Goal: Task Accomplishment & Management: Manage account settings

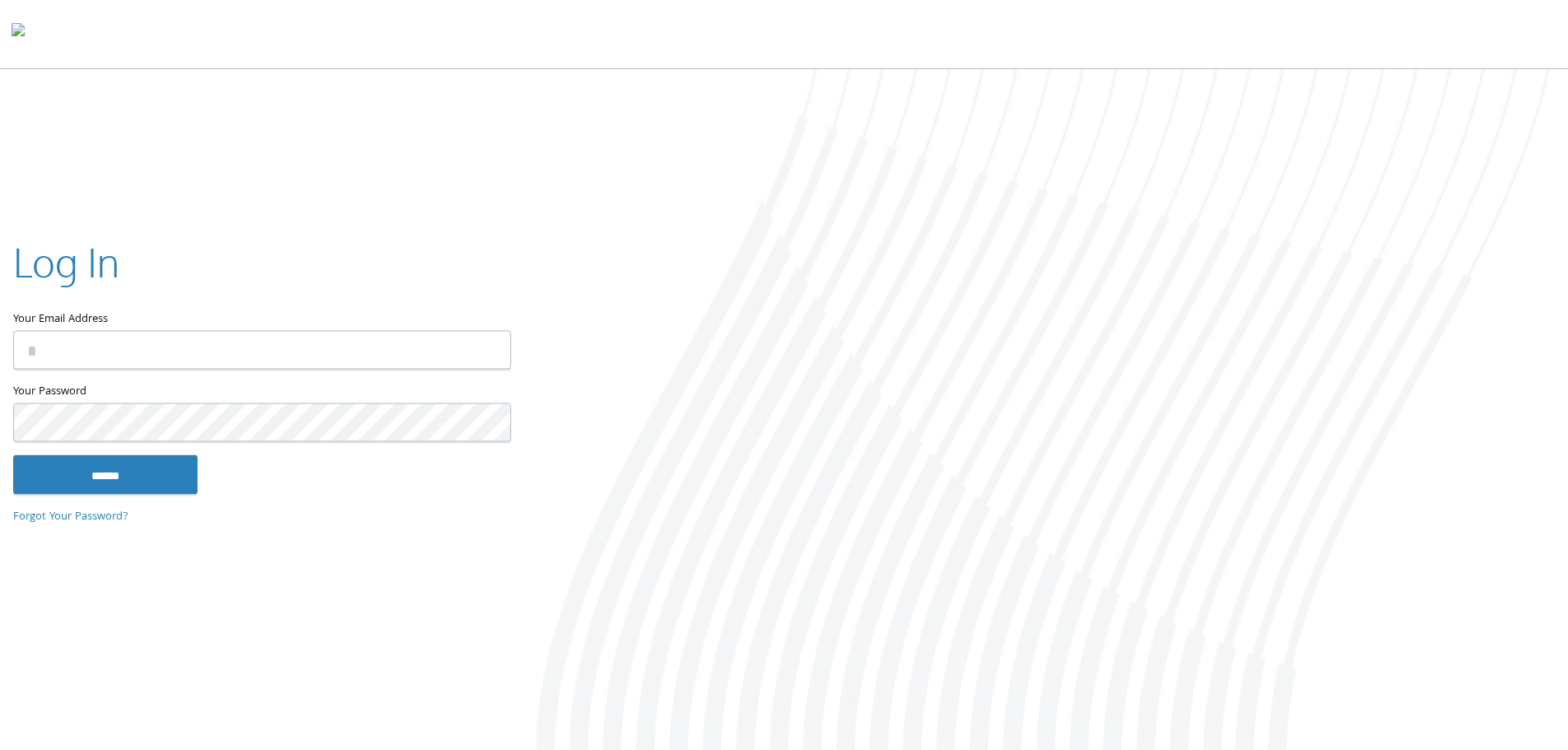
drag, startPoint x: 903, startPoint y: 456, endPoint x: 873, endPoint y: 409, distance: 55.8
click at [901, 455] on div at bounding box center [1045, 411] width 1045 height 684
type input "**********"
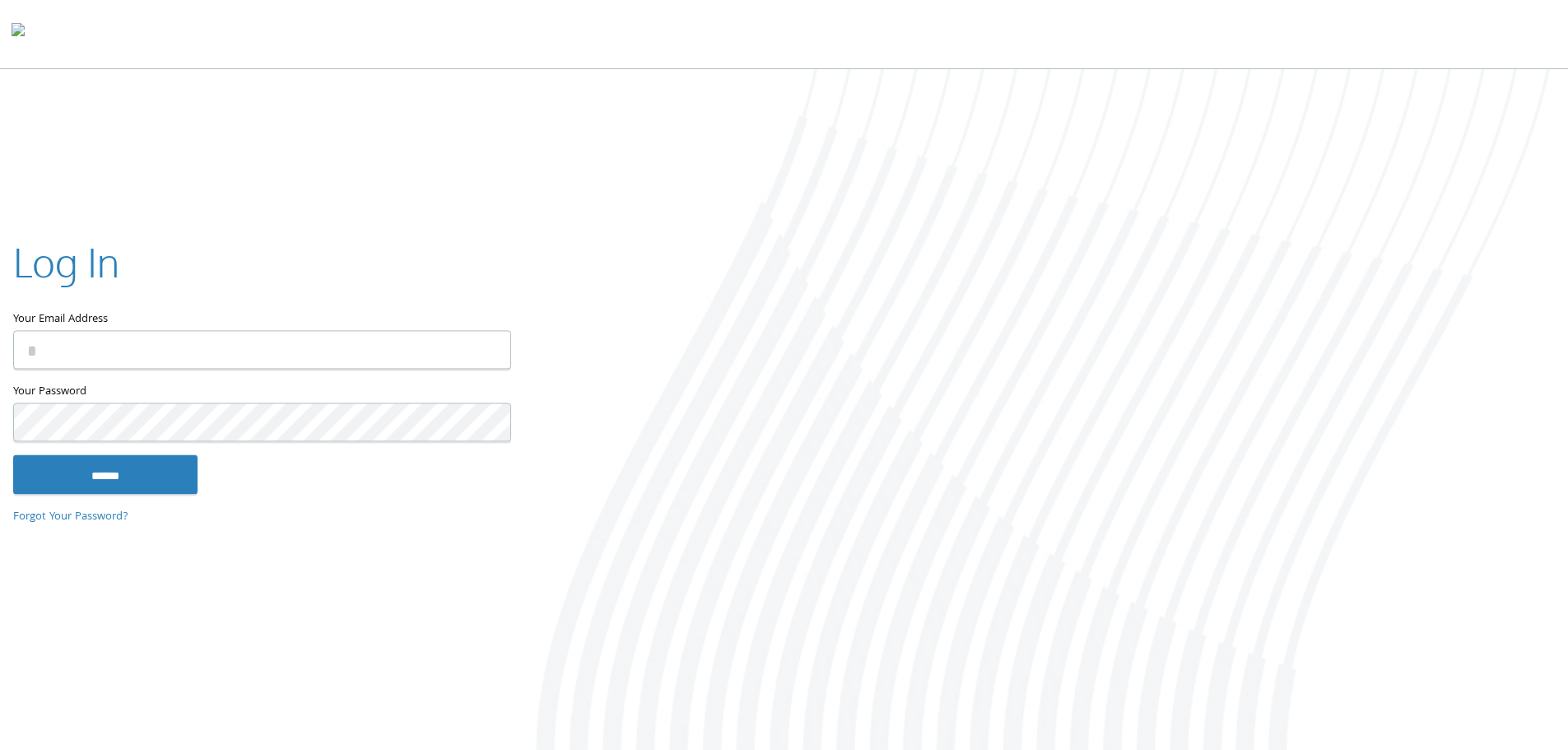
type input "**********"
